Goal: Task Accomplishment & Management: Manage account settings

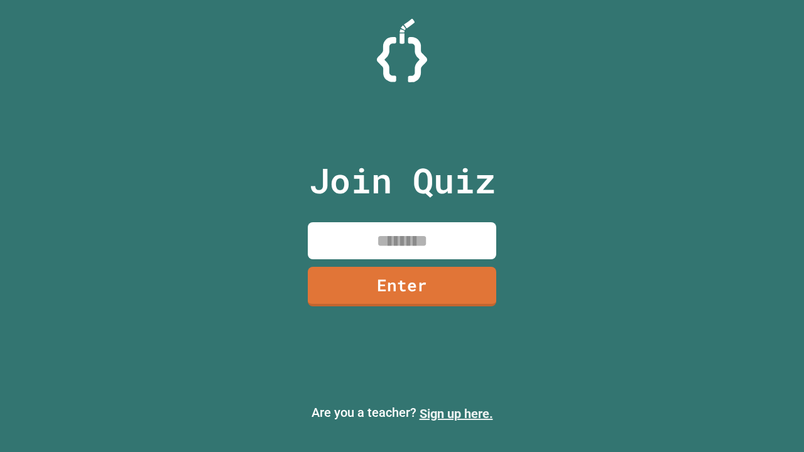
click at [456, 414] on link "Sign up here." at bounding box center [457, 414] width 74 height 15
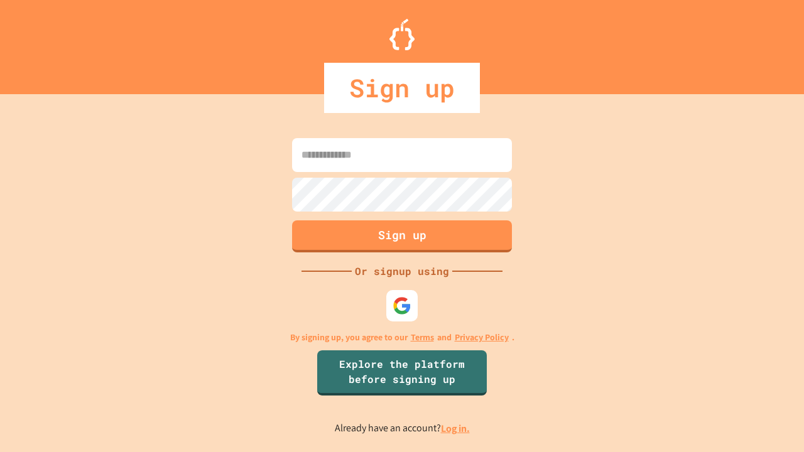
click at [456, 429] on link "Log in." at bounding box center [455, 428] width 29 height 13
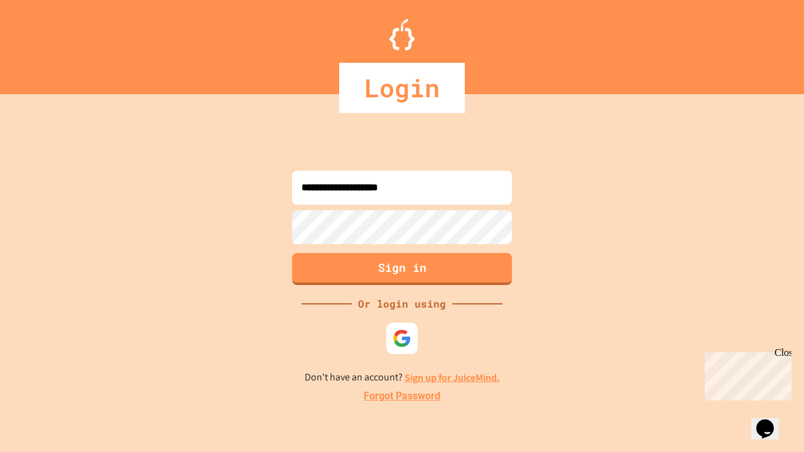
type input "**********"
